Goal: Transaction & Acquisition: Download file/media

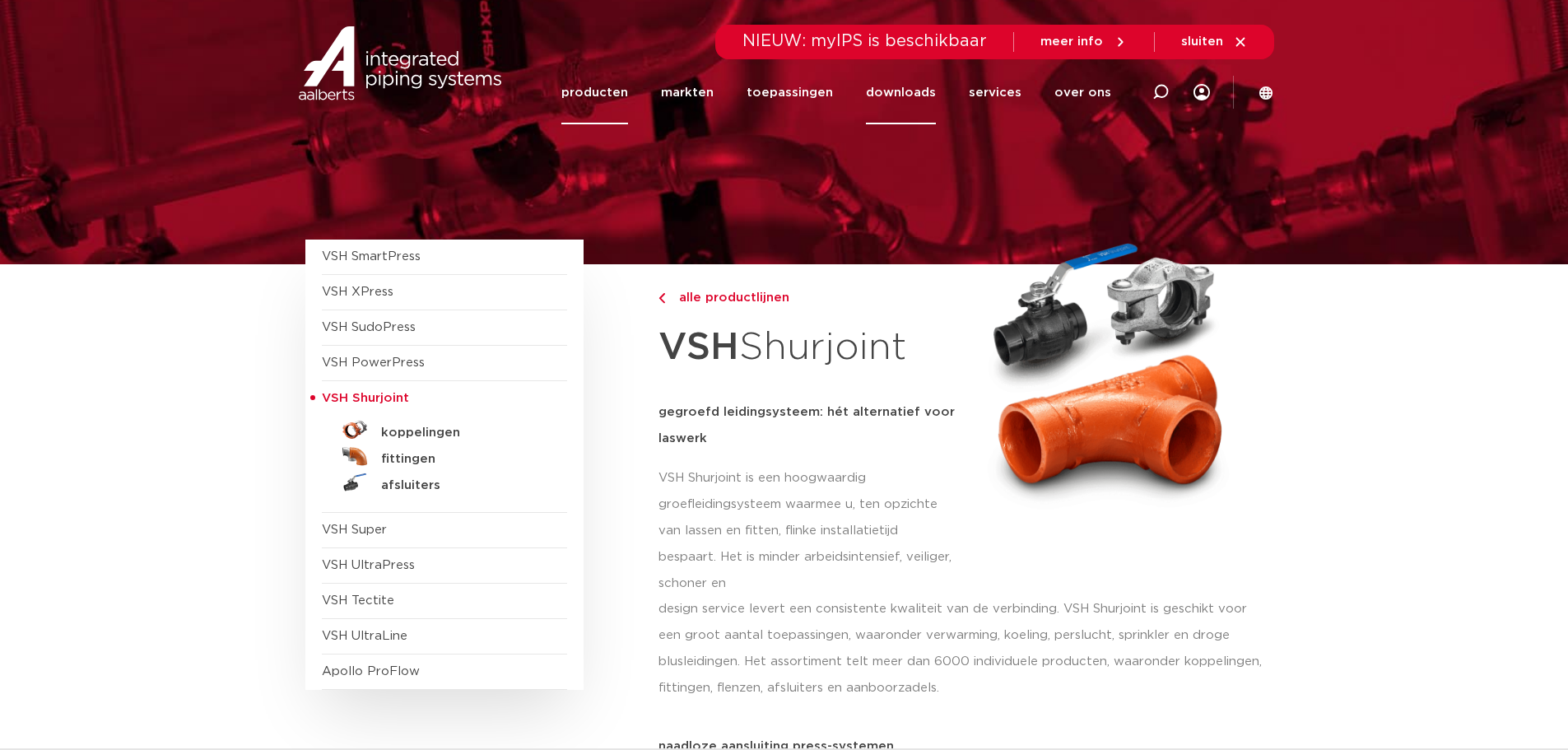
click at [932, 91] on link "downloads" at bounding box center [901, 93] width 70 height 64
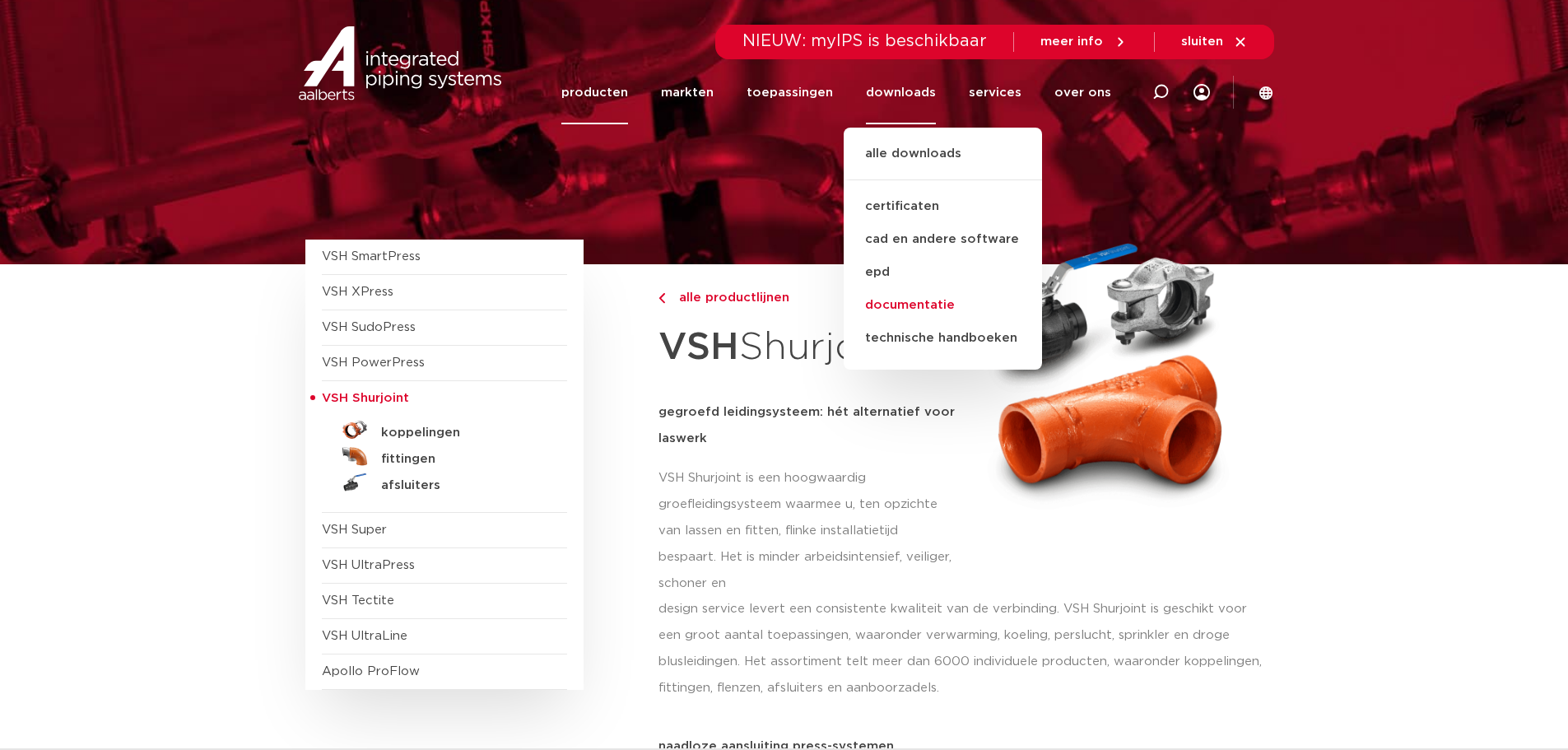
click at [935, 305] on link "documentatie" at bounding box center [942, 305] width 198 height 33
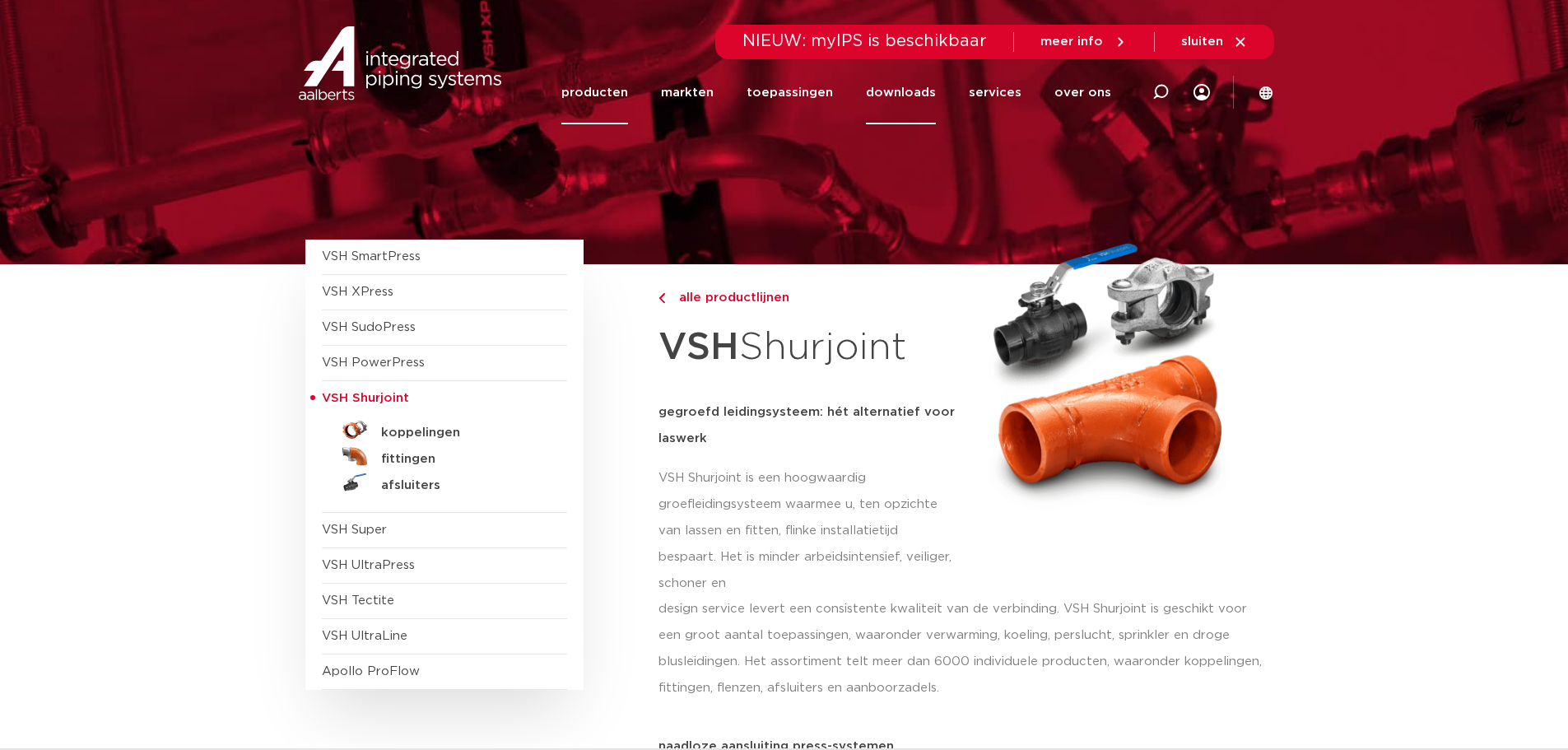
click at [898, 91] on link "downloads" at bounding box center [901, 93] width 70 height 64
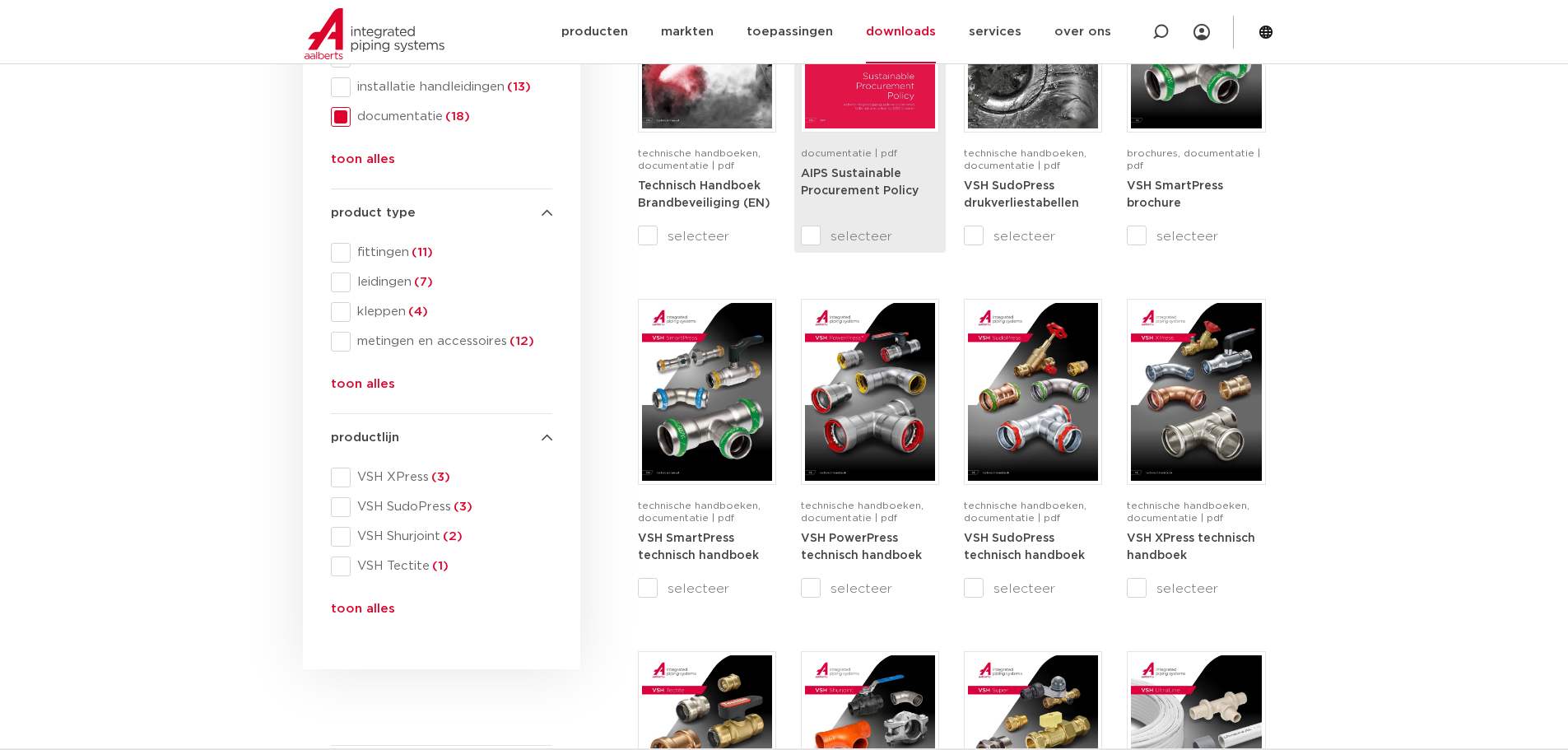
scroll to position [411, 0]
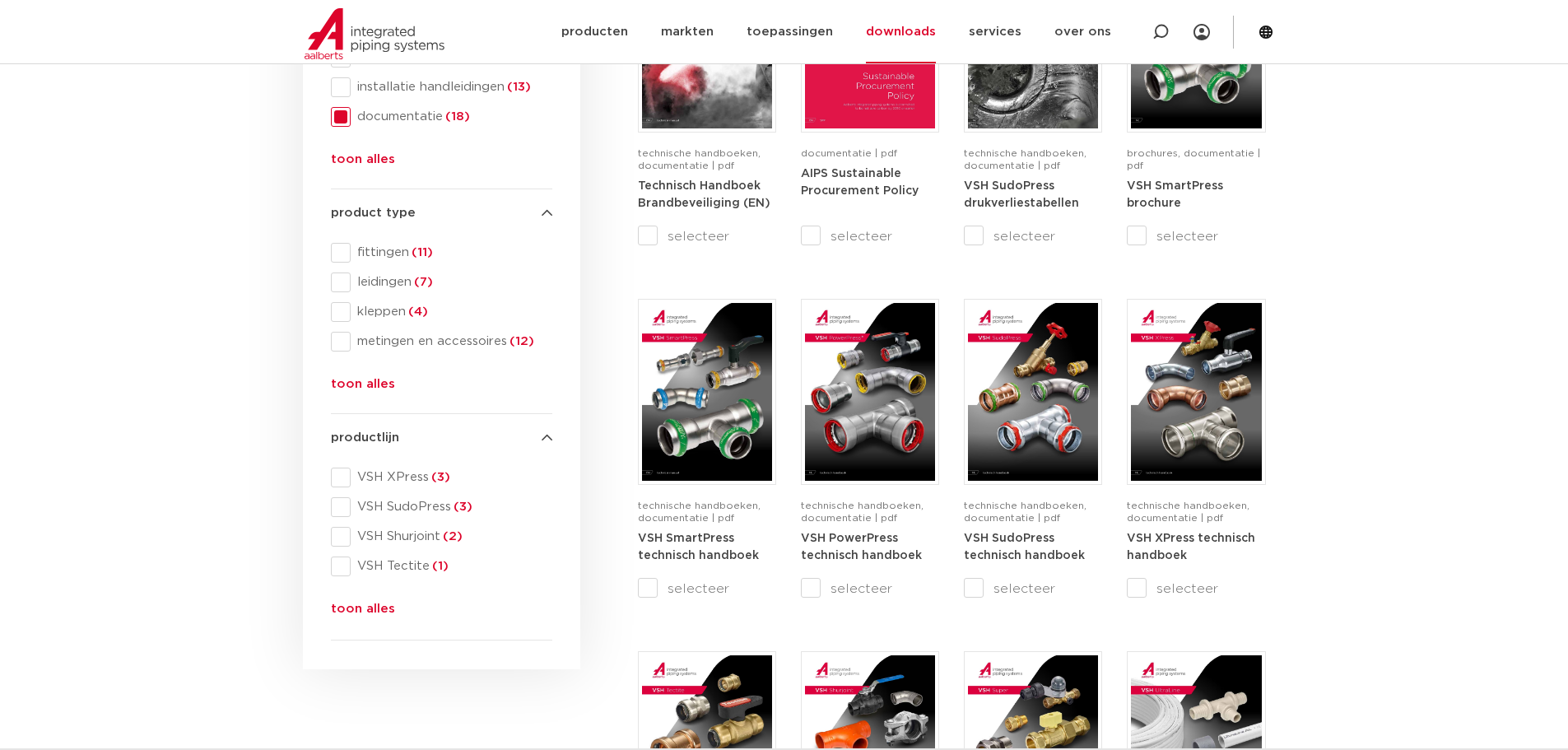
click at [341, 531] on span at bounding box center [341, 537] width 20 height 20
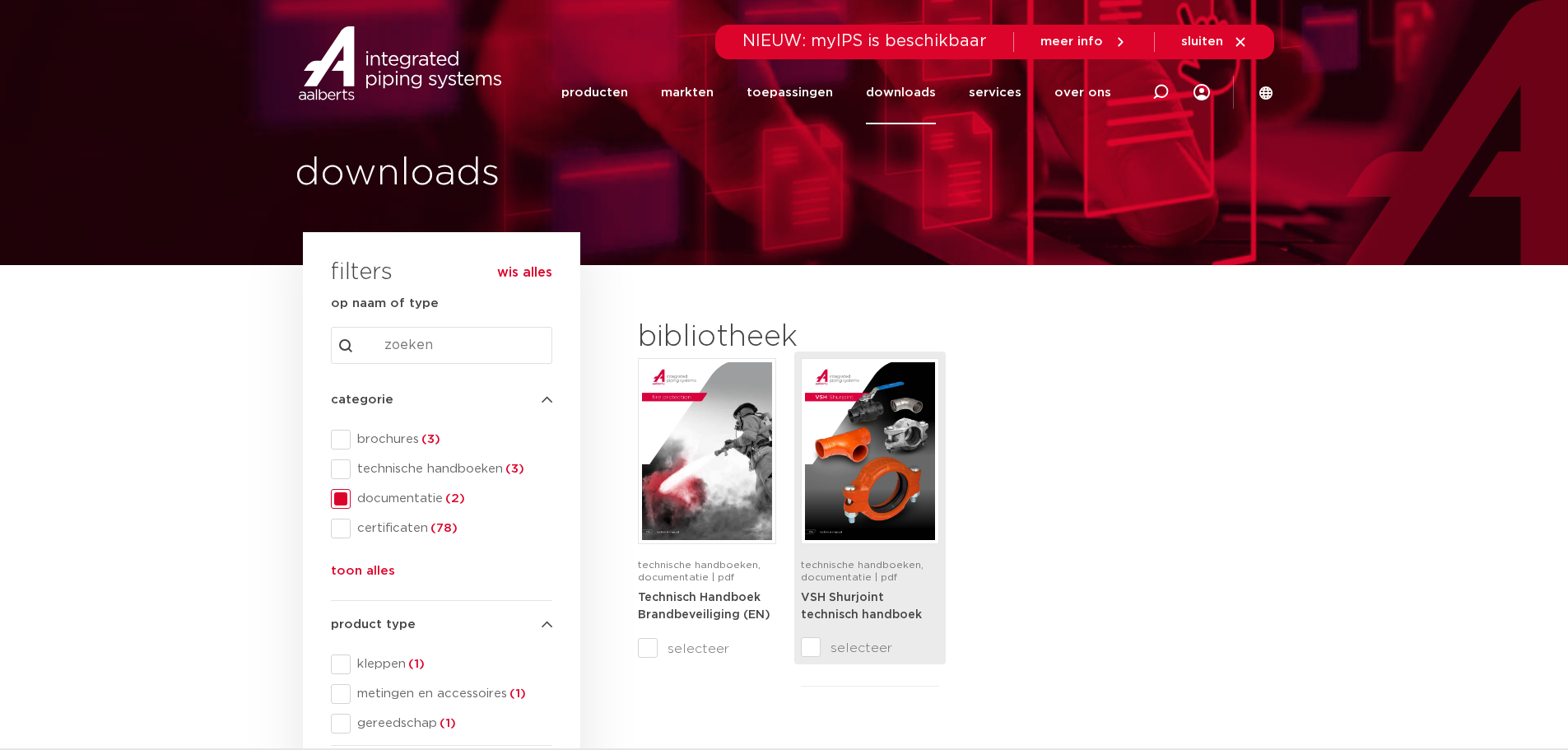
click at [866, 563] on span "technische handboeken, documentatie | pdf" at bounding box center [862, 570] width 123 height 23
click at [923, 465] on img at bounding box center [871, 451] width 130 height 178
